Goal: Navigation & Orientation: Find specific page/section

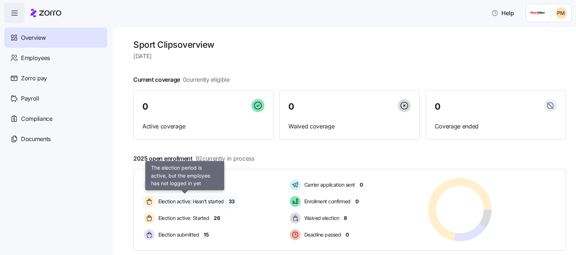
click at [194, 198] on span "Election active: Hasn't started" at bounding box center [190, 201] width 68 height 7
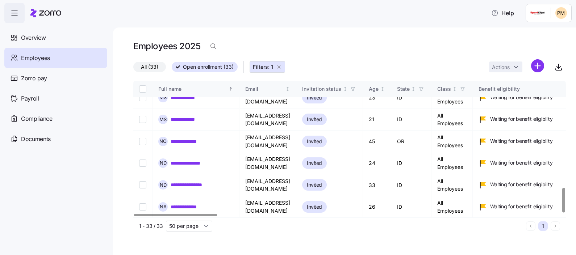
scroll to position [599, 0]
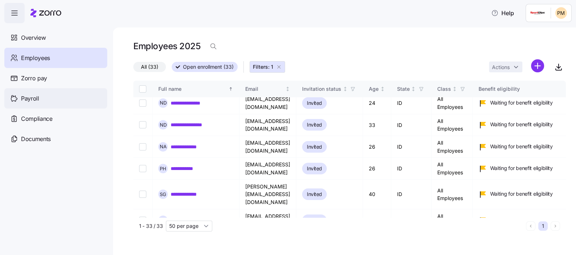
click at [50, 107] on div "Payroll" at bounding box center [55, 98] width 103 height 20
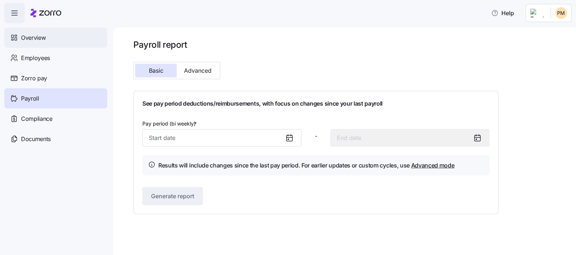
click at [41, 41] on span "Overview" at bounding box center [33, 37] width 25 height 9
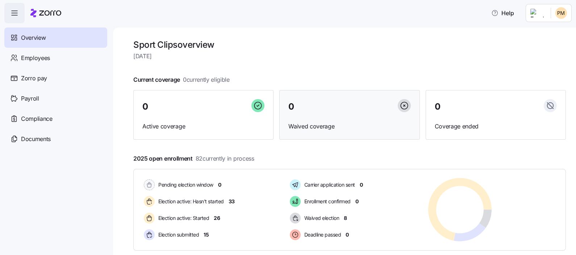
click at [309, 132] on div "0 Waived coverage" at bounding box center [349, 115] width 140 height 50
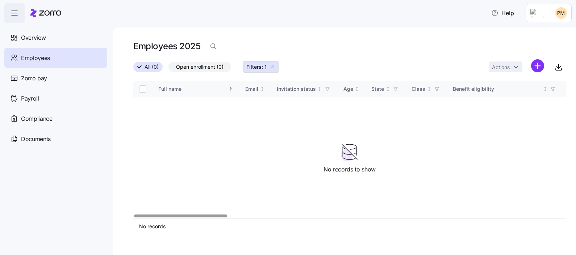
click at [274, 67] on icon "button" at bounding box center [272, 67] width 6 height 6
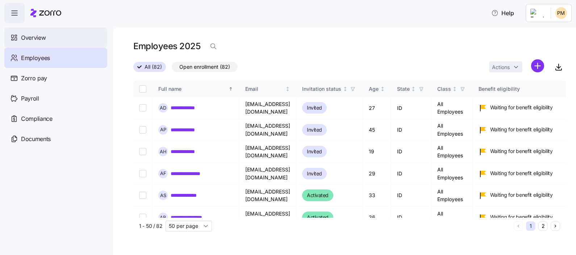
click at [51, 41] on div "Overview" at bounding box center [55, 38] width 103 height 20
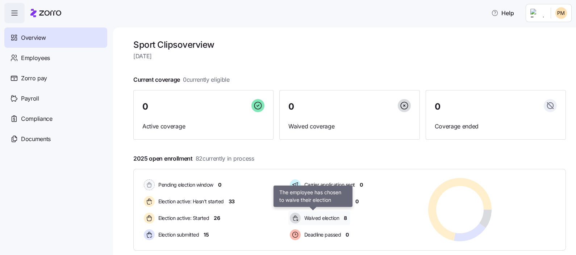
click at [339, 219] on div "Waived election" at bounding box center [315, 218] width 54 height 14
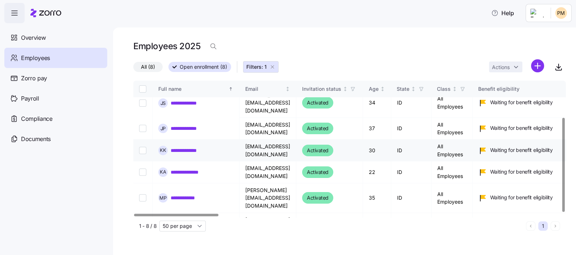
scroll to position [54, 0]
